Goal: Information Seeking & Learning: Learn about a topic

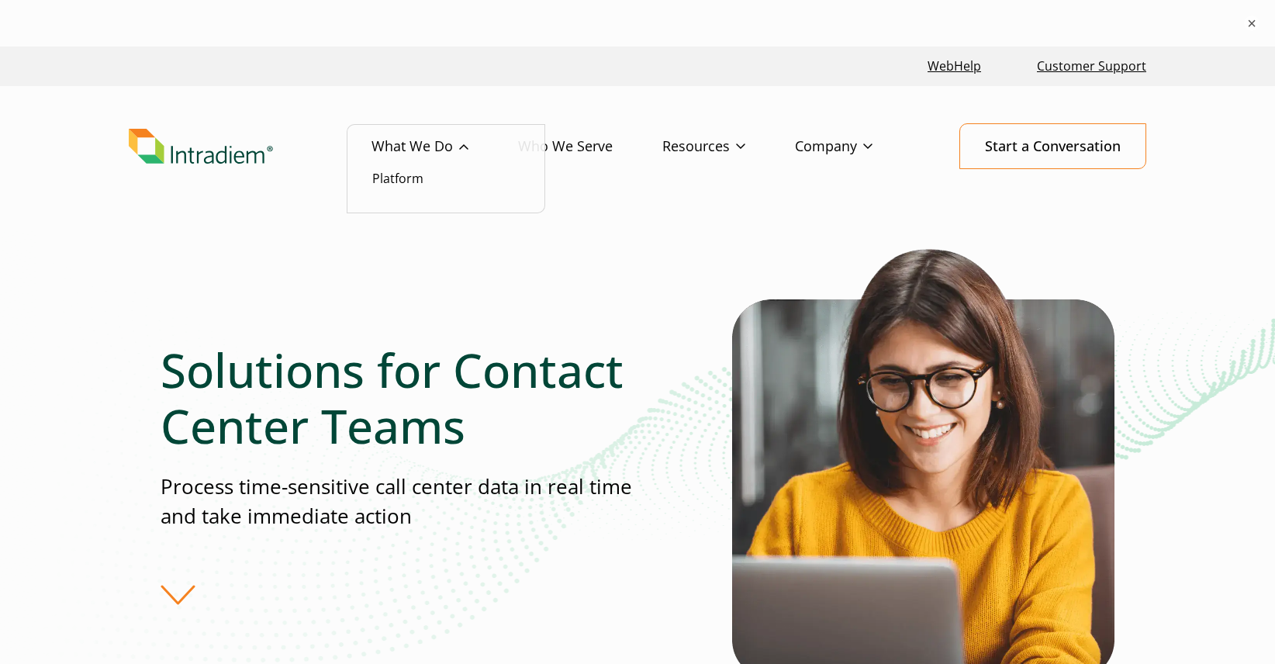
click at [433, 133] on link "What We Do" at bounding box center [444, 146] width 147 height 45
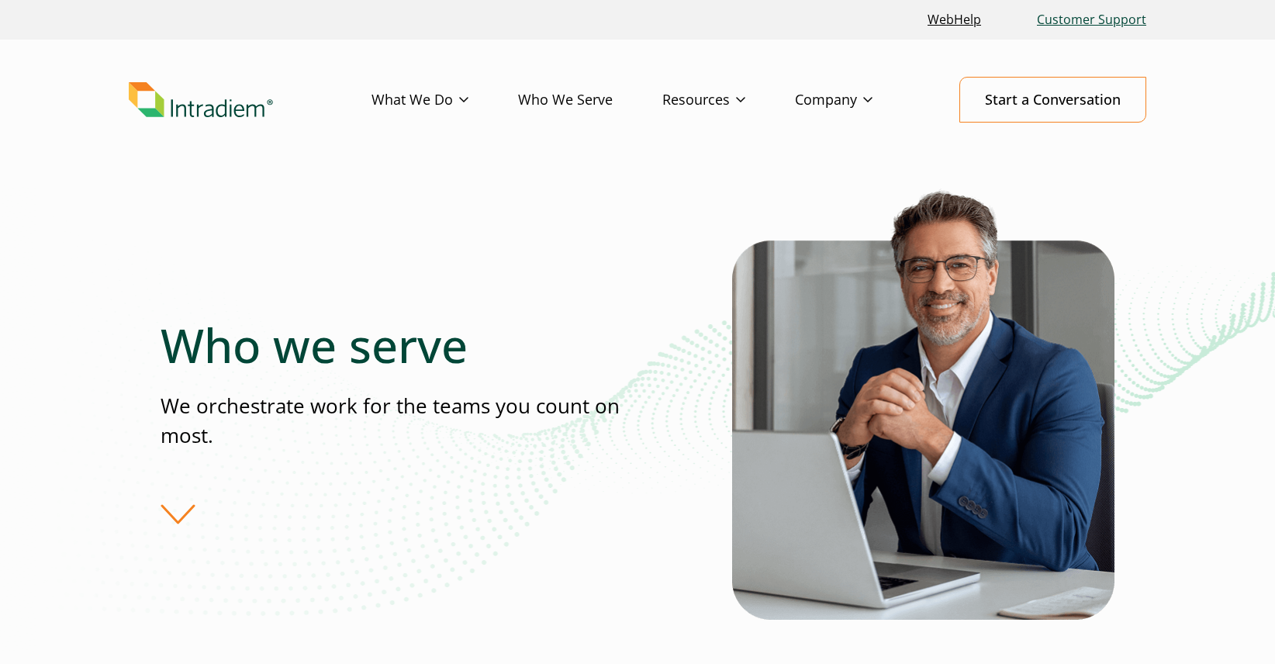
click at [1056, 20] on link "Customer Support" at bounding box center [1092, 19] width 122 height 33
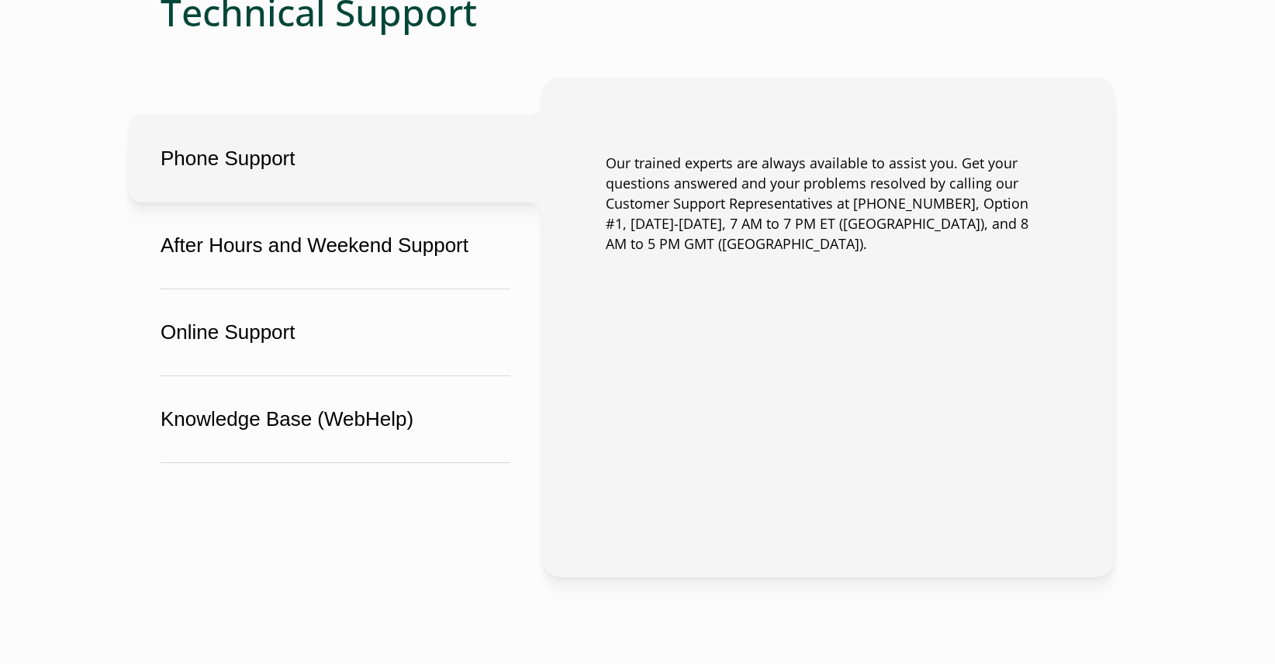
scroll to position [989, 0]
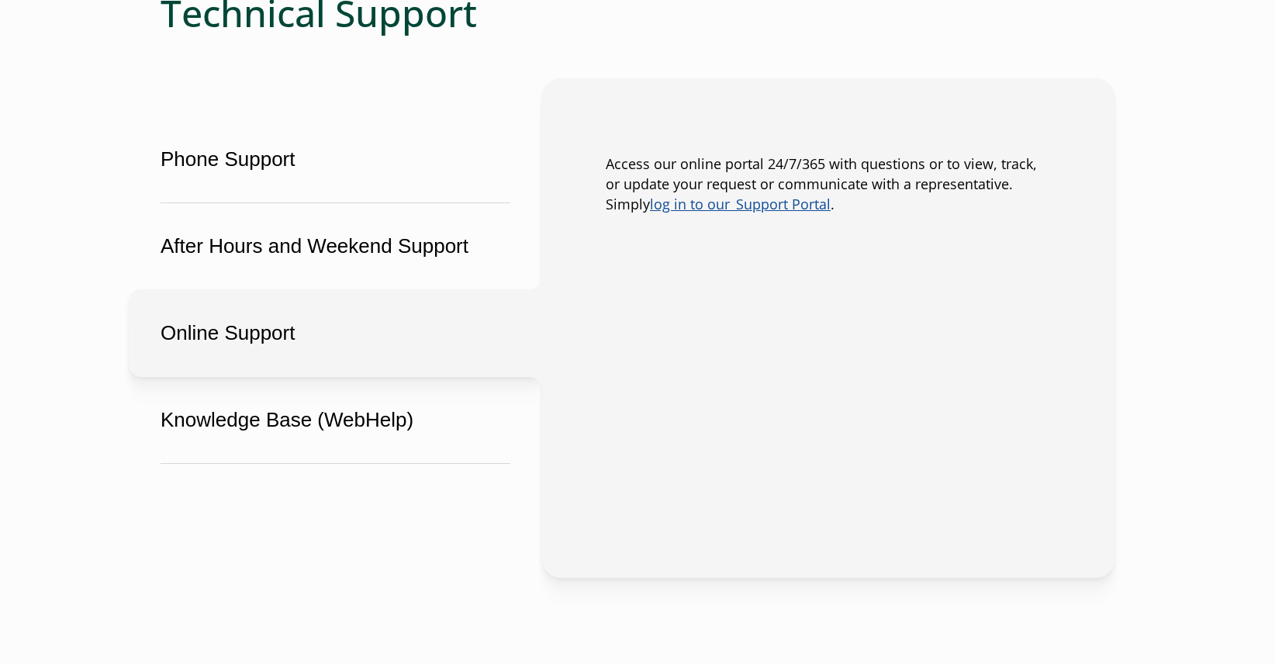
click at [268, 351] on button "Online Support" at bounding box center [335, 333] width 413 height 88
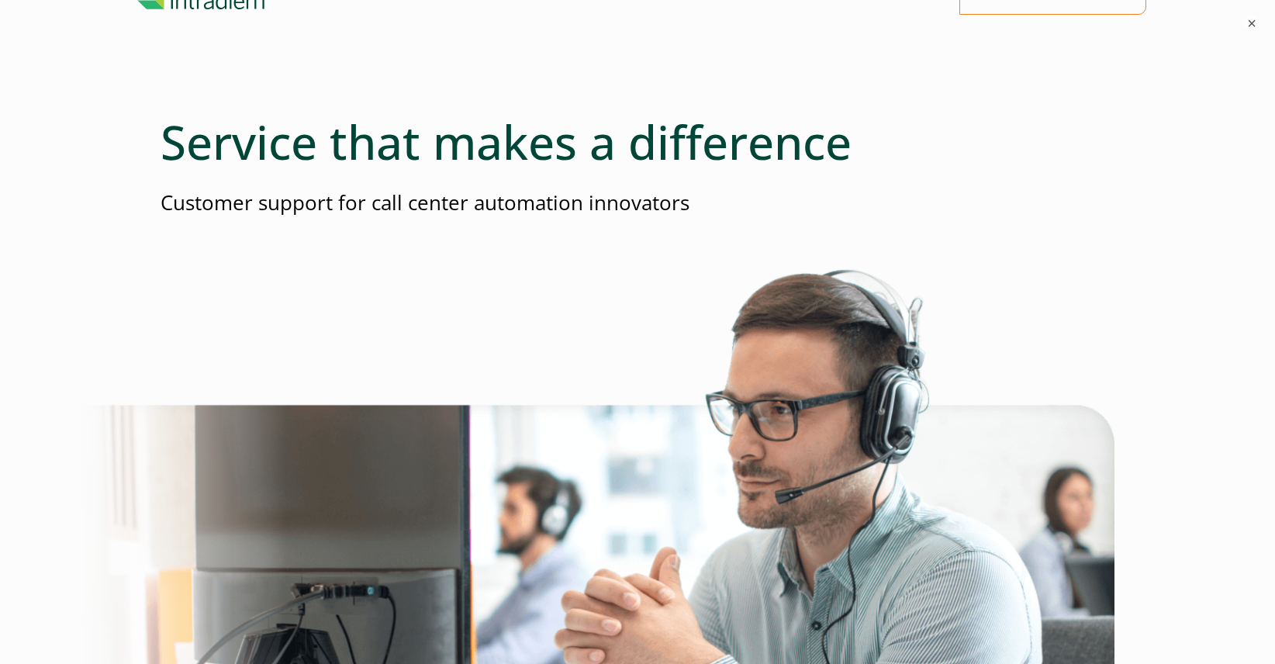
scroll to position [0, 0]
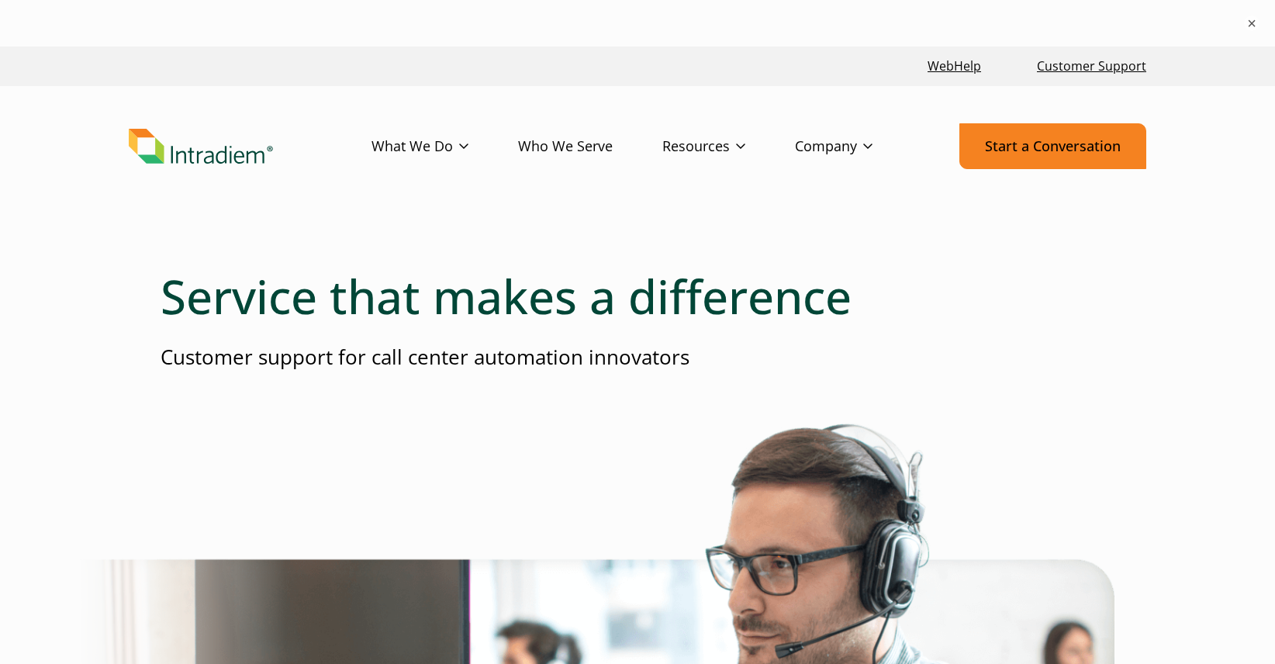
click at [1031, 132] on link "Start a Conversation" at bounding box center [1052, 146] width 187 height 46
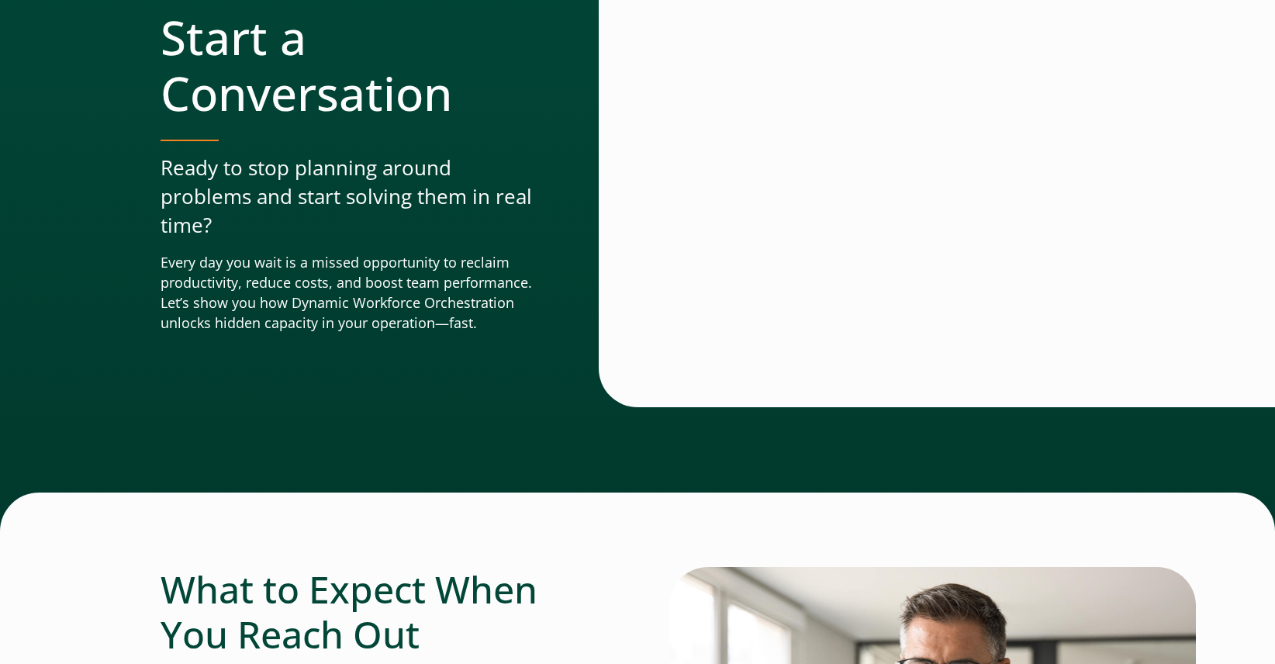
scroll to position [251, 0]
